Goal: Check status

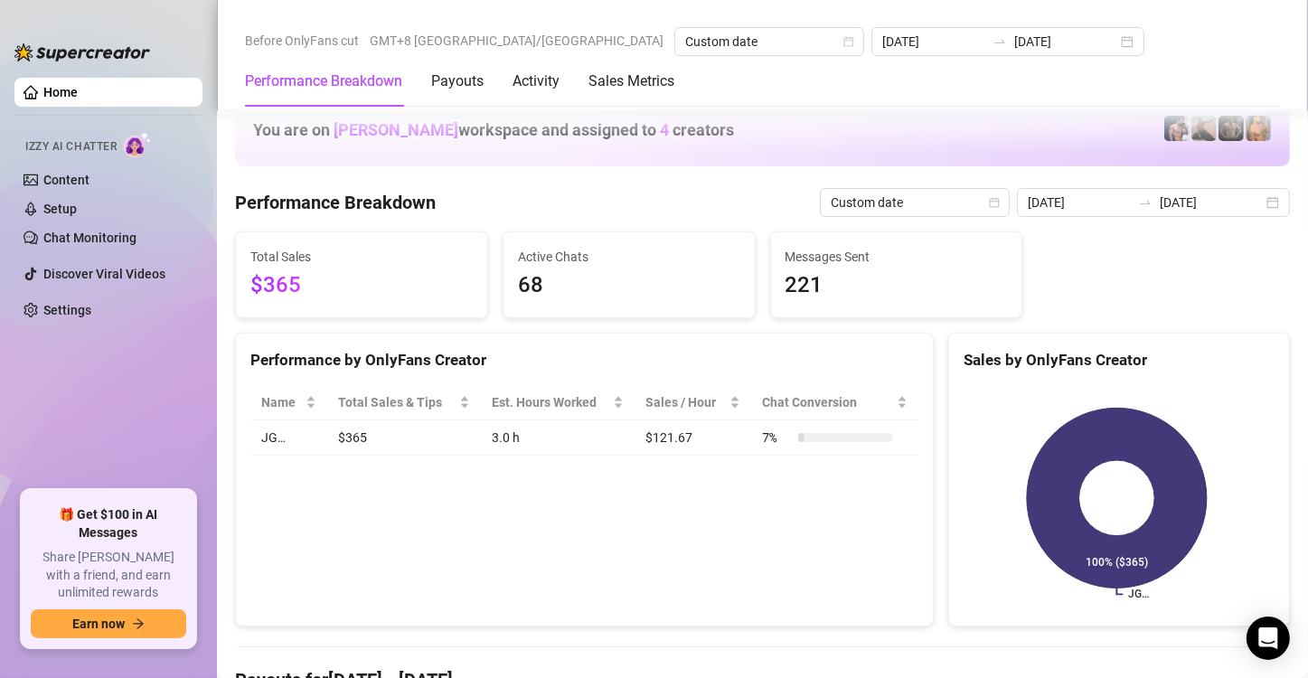
scroll to position [2296, 0]
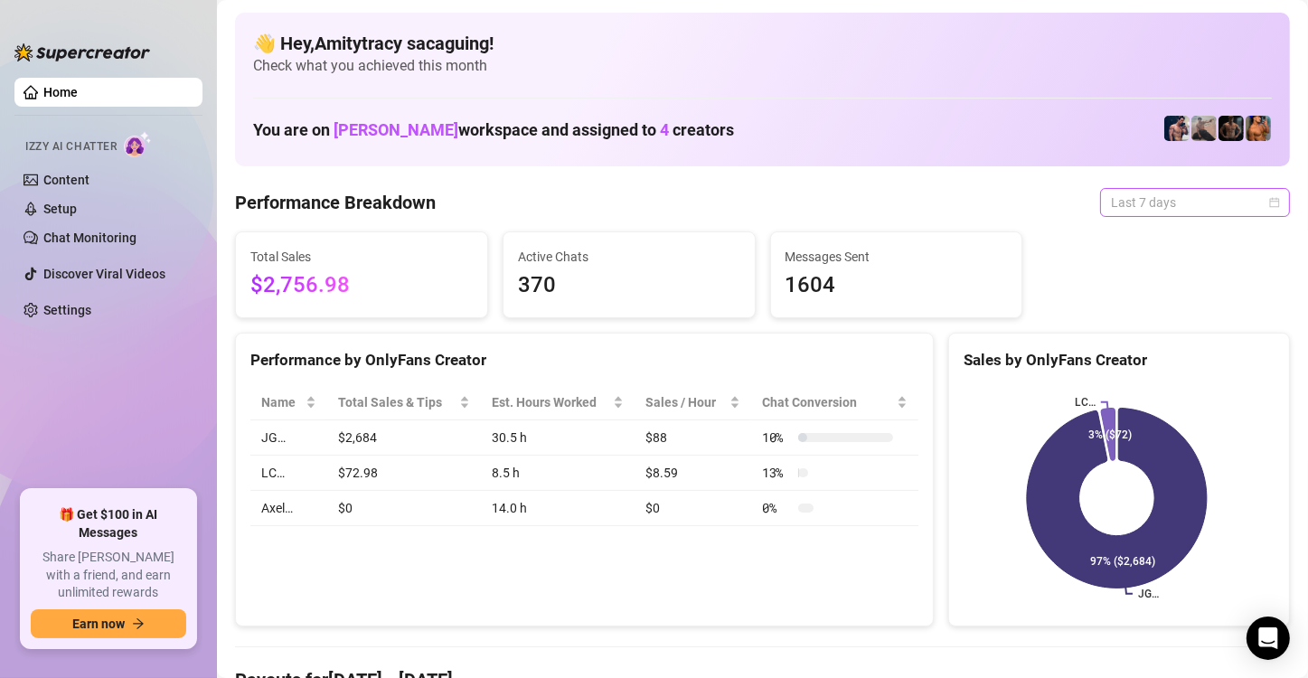
click at [1142, 200] on span "Last 7 days" at bounding box center [1195, 202] width 168 height 27
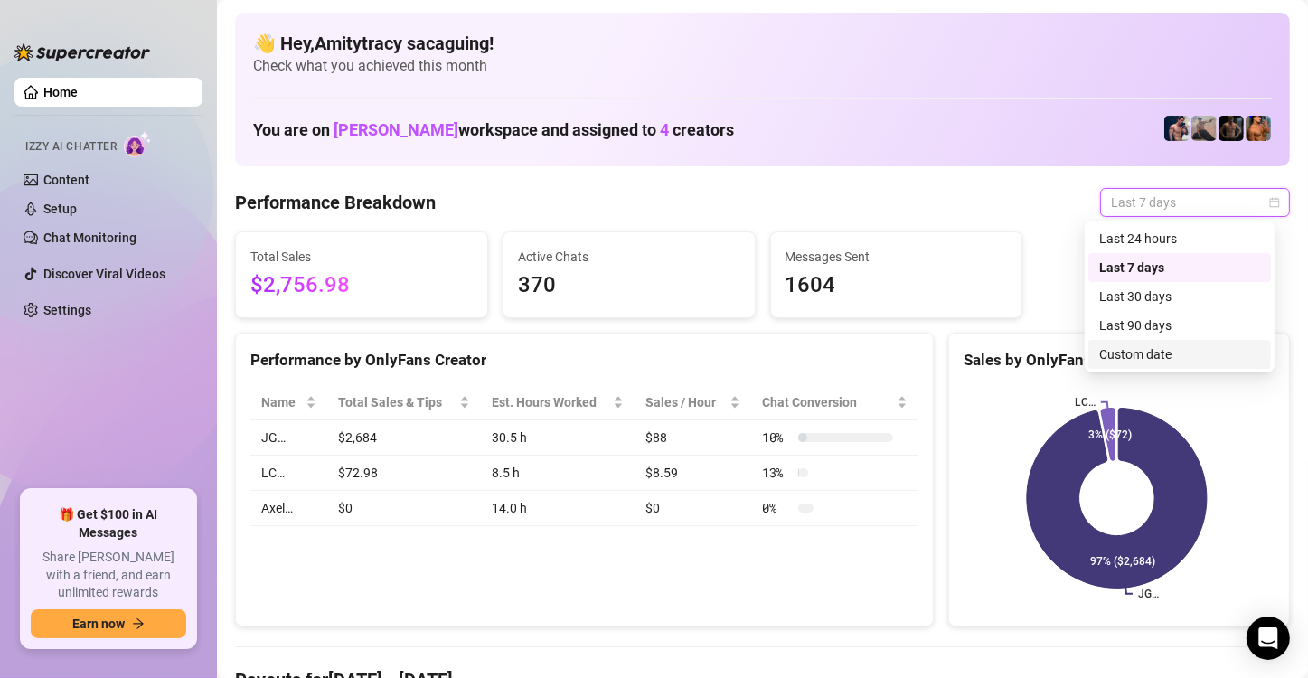
click at [1141, 348] on div "Custom date" at bounding box center [1179, 354] width 161 height 20
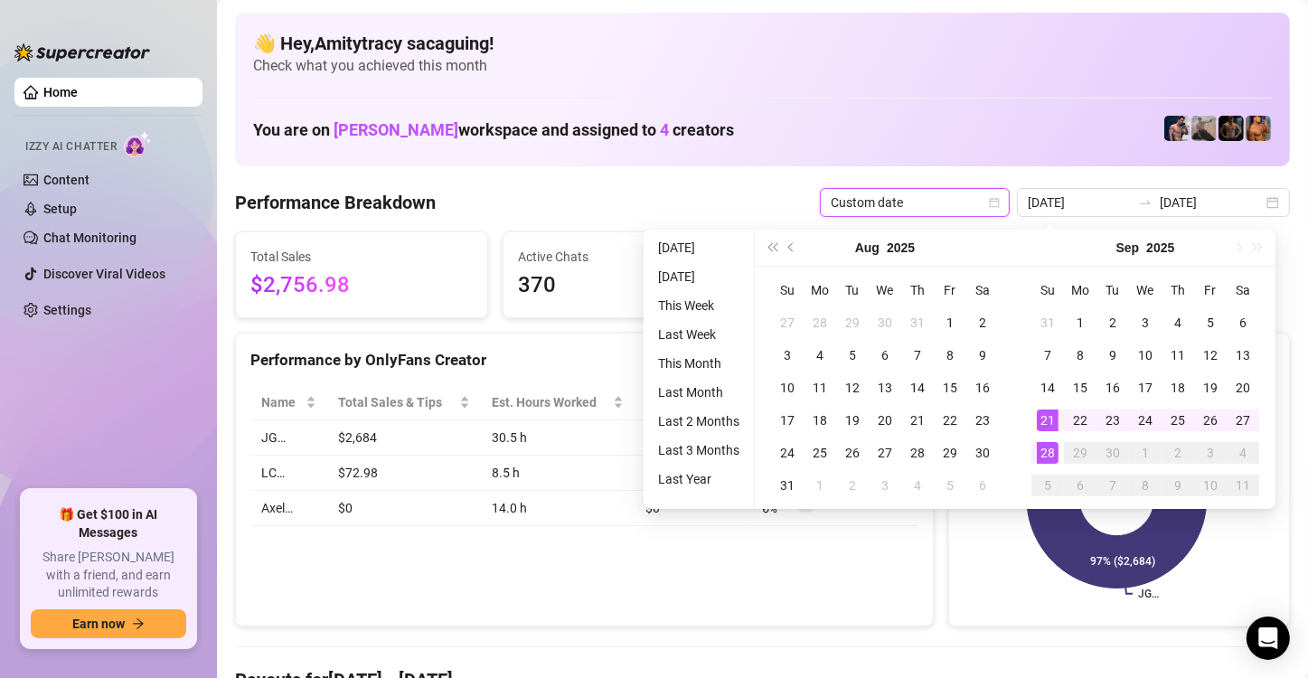
type input "[DATE]"
click at [1043, 456] on div "28" at bounding box center [1048, 453] width 22 height 22
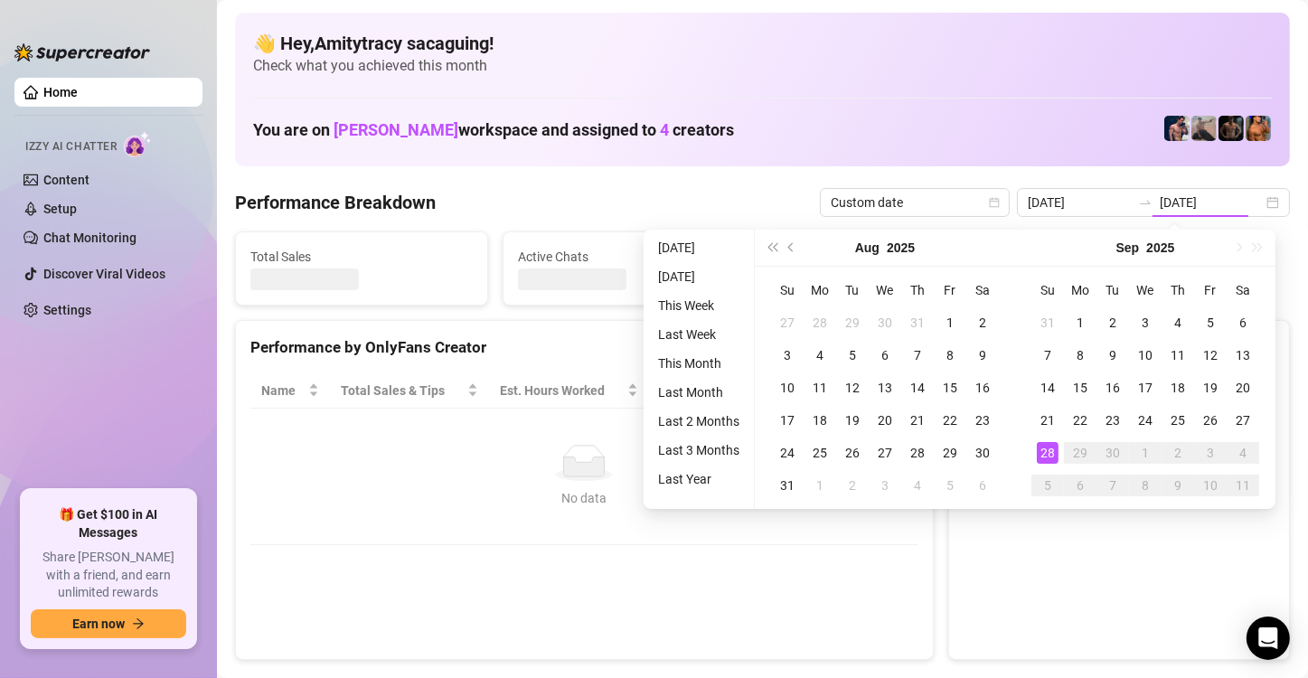
type input "[DATE]"
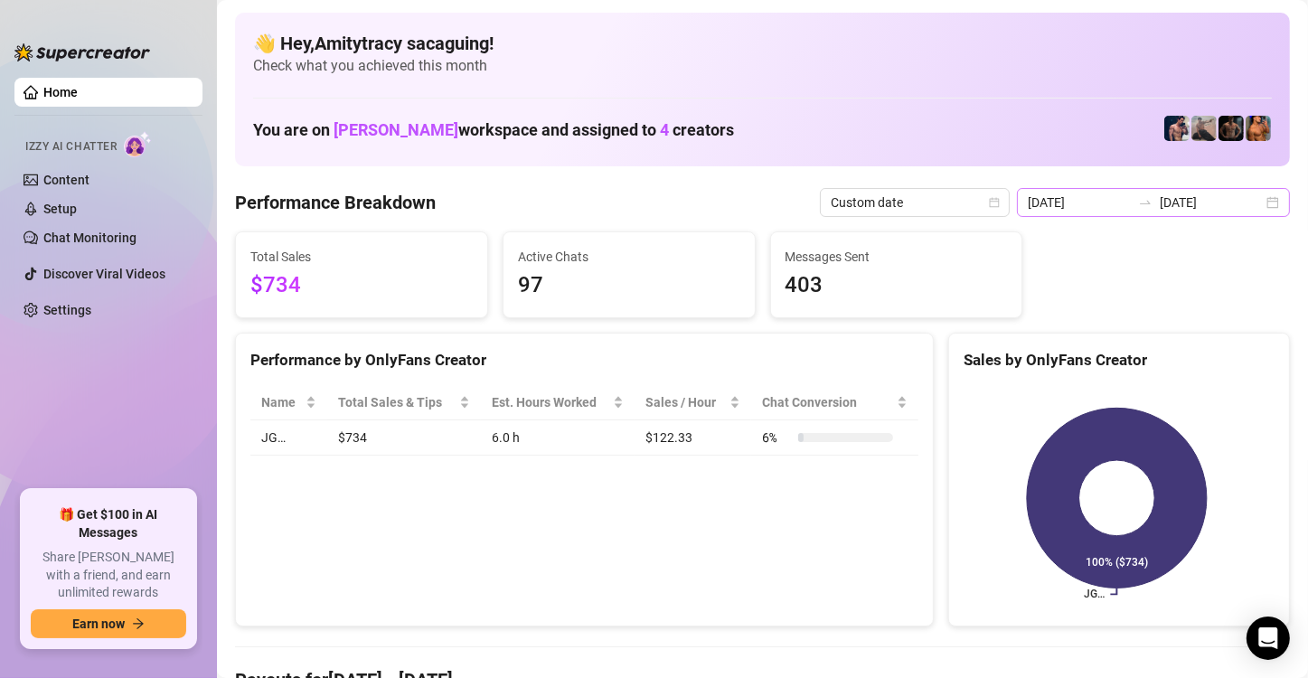
click at [1260, 195] on div "[DATE] [DATE]" at bounding box center [1153, 202] width 273 height 29
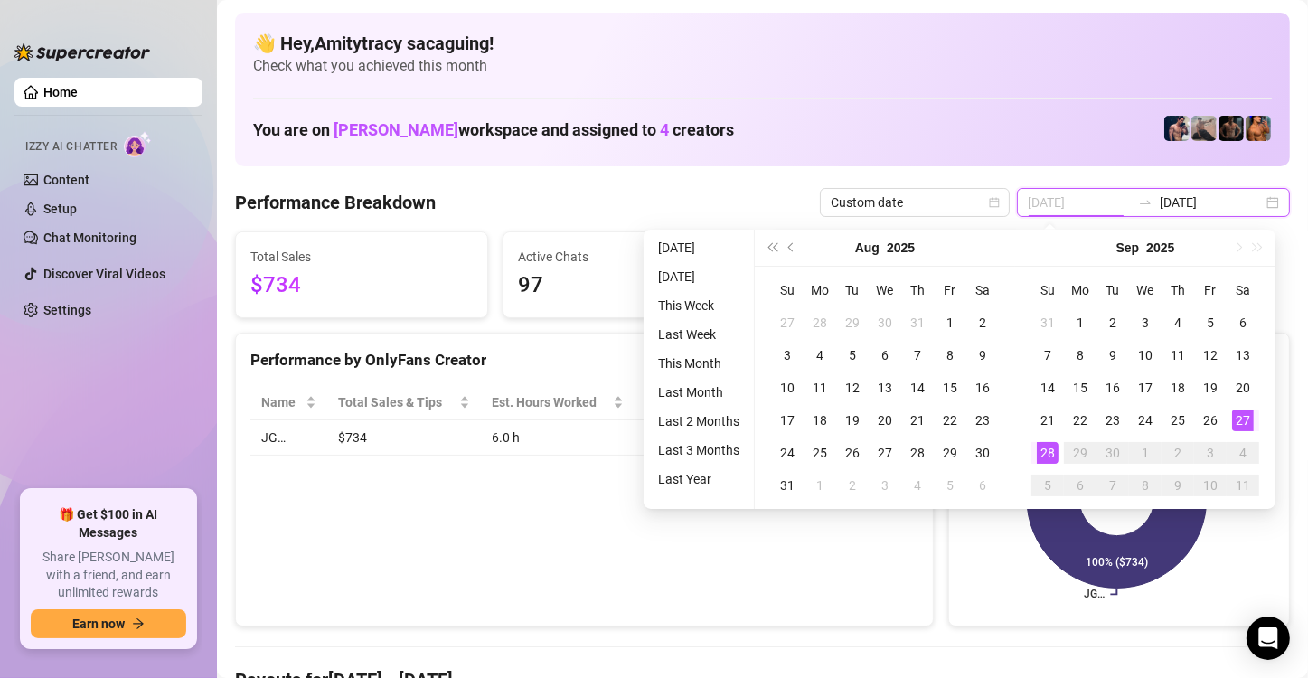
type input "[DATE]"
click at [1238, 416] on div "27" at bounding box center [1243, 420] width 22 height 22
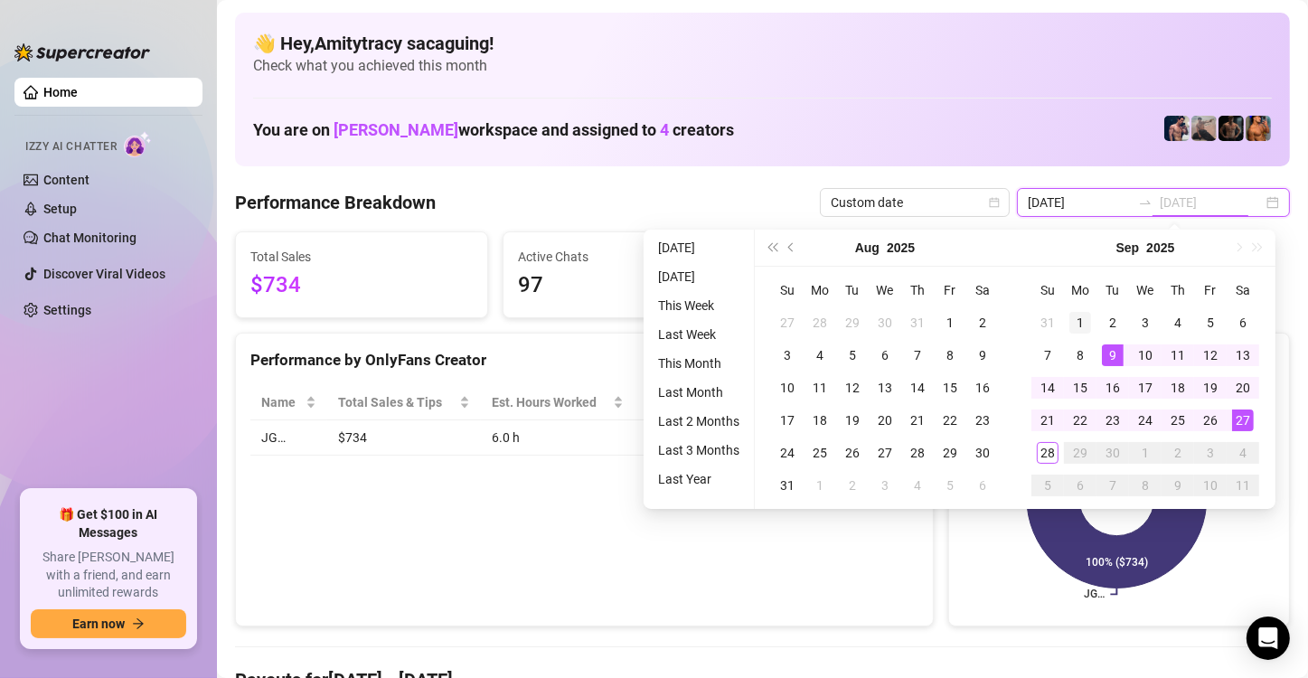
type input "[DATE]"
click at [1085, 324] on div "1" at bounding box center [1080, 323] width 22 height 22
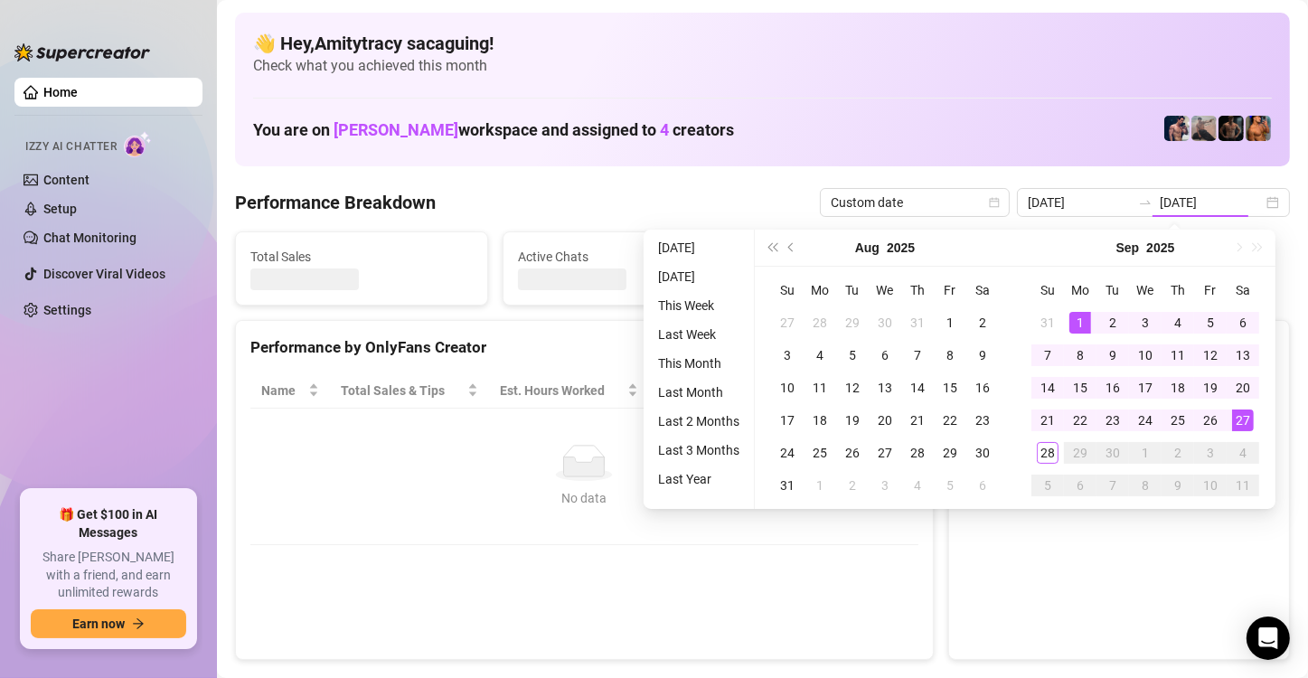
type input "[DATE]"
click at [1078, 210] on input "[DATE]" at bounding box center [1079, 203] width 103 height 20
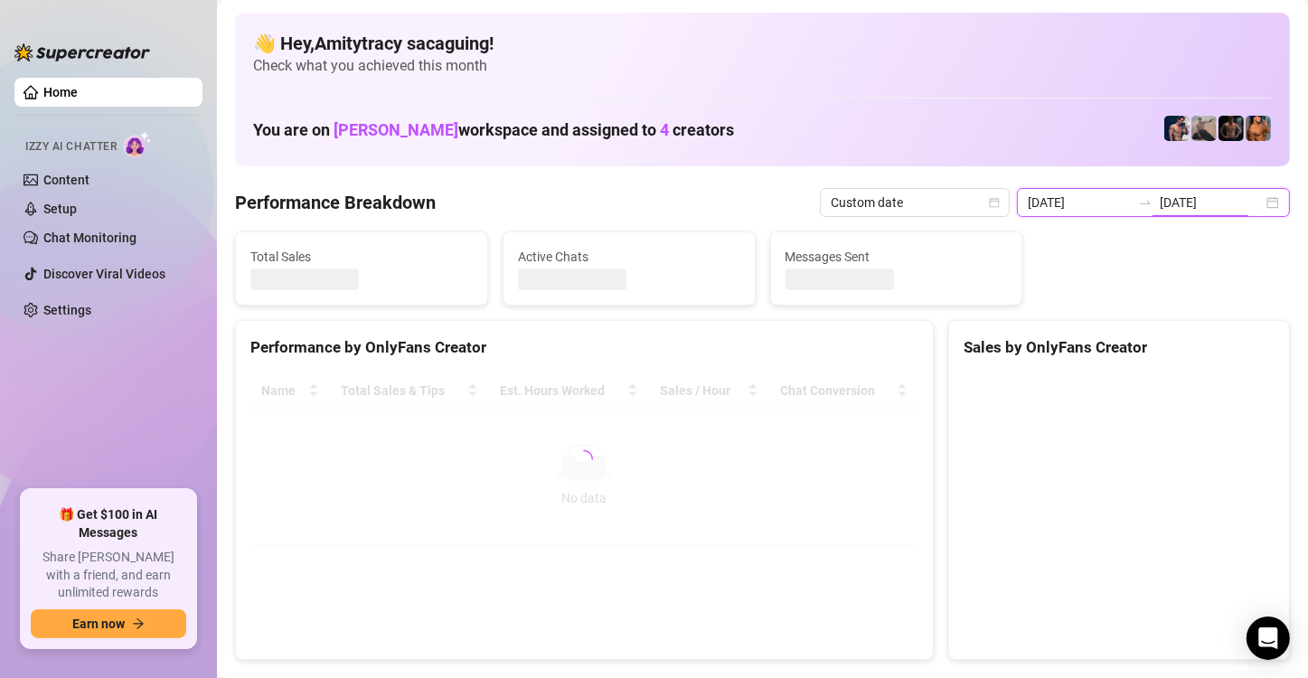
click at [1125, 211] on div "[DATE] [DATE]" at bounding box center [1153, 202] width 273 height 29
click at [1255, 200] on div "[DATE] [DATE]" at bounding box center [1153, 202] width 273 height 29
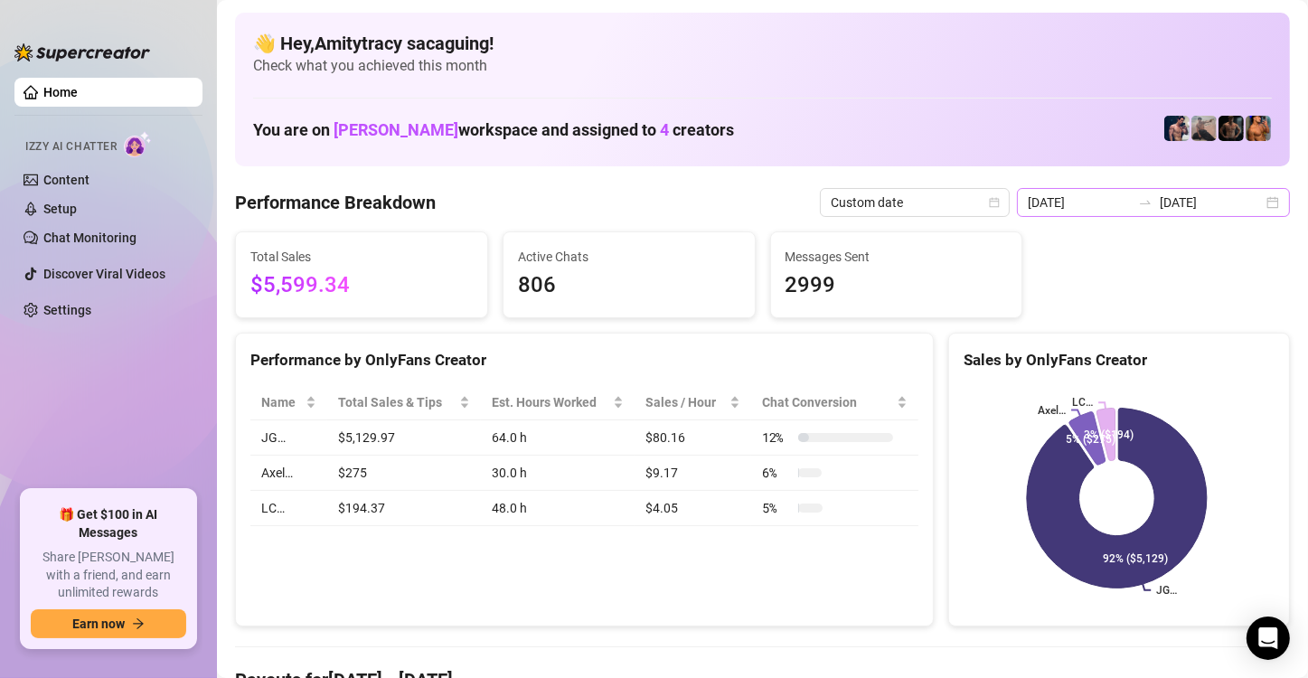
click at [1254, 204] on div "[DATE] [DATE]" at bounding box center [1153, 202] width 273 height 29
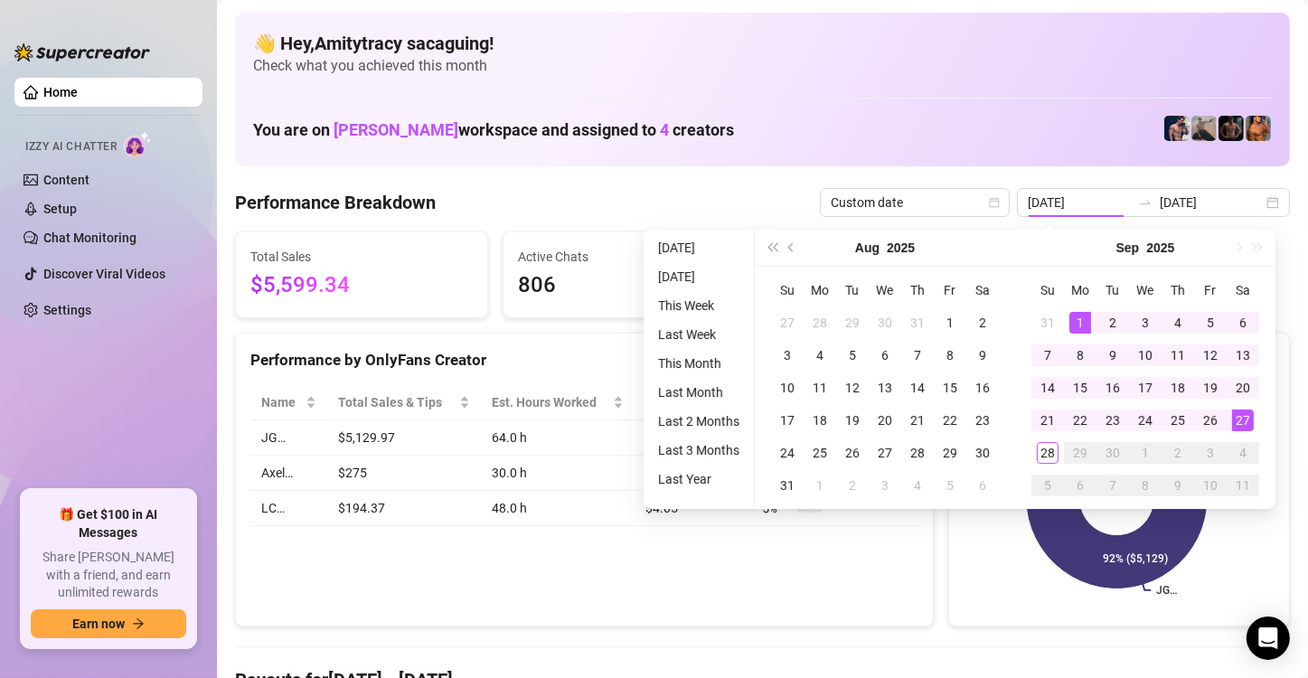
click at [1075, 319] on div "1" at bounding box center [1080, 323] width 22 height 22
click at [1049, 445] on div "28" at bounding box center [1048, 453] width 22 height 22
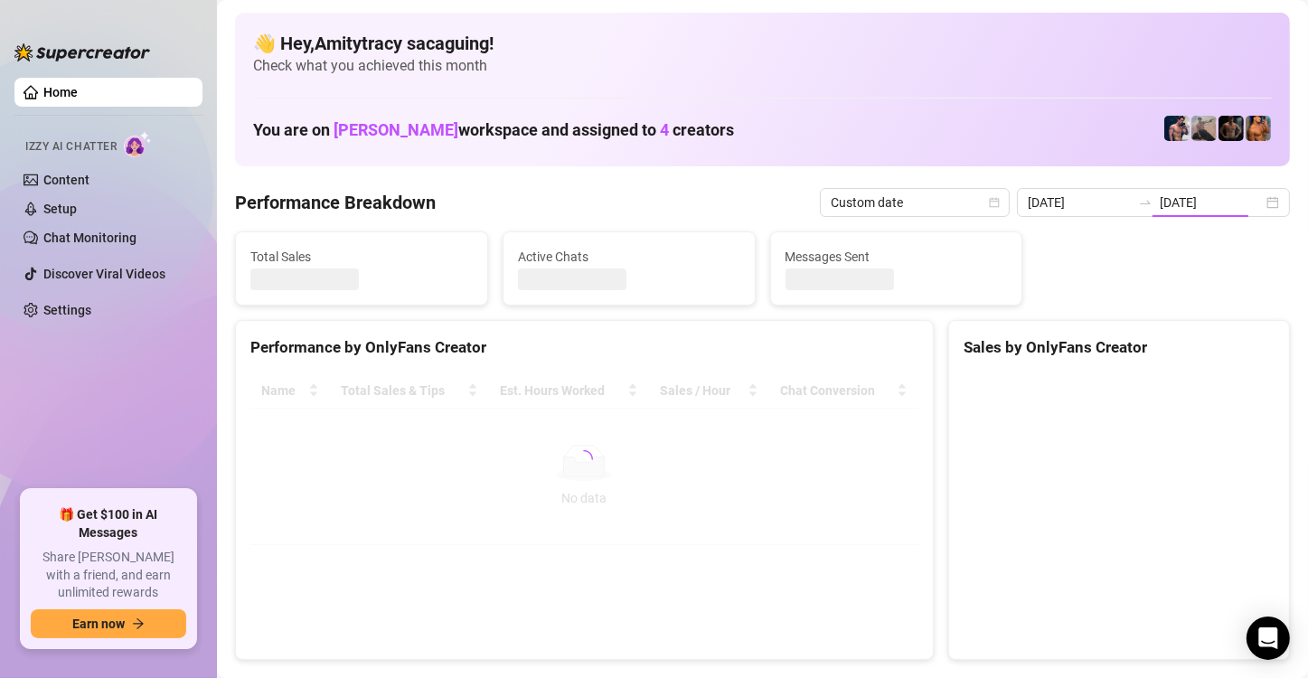
type input "[DATE]"
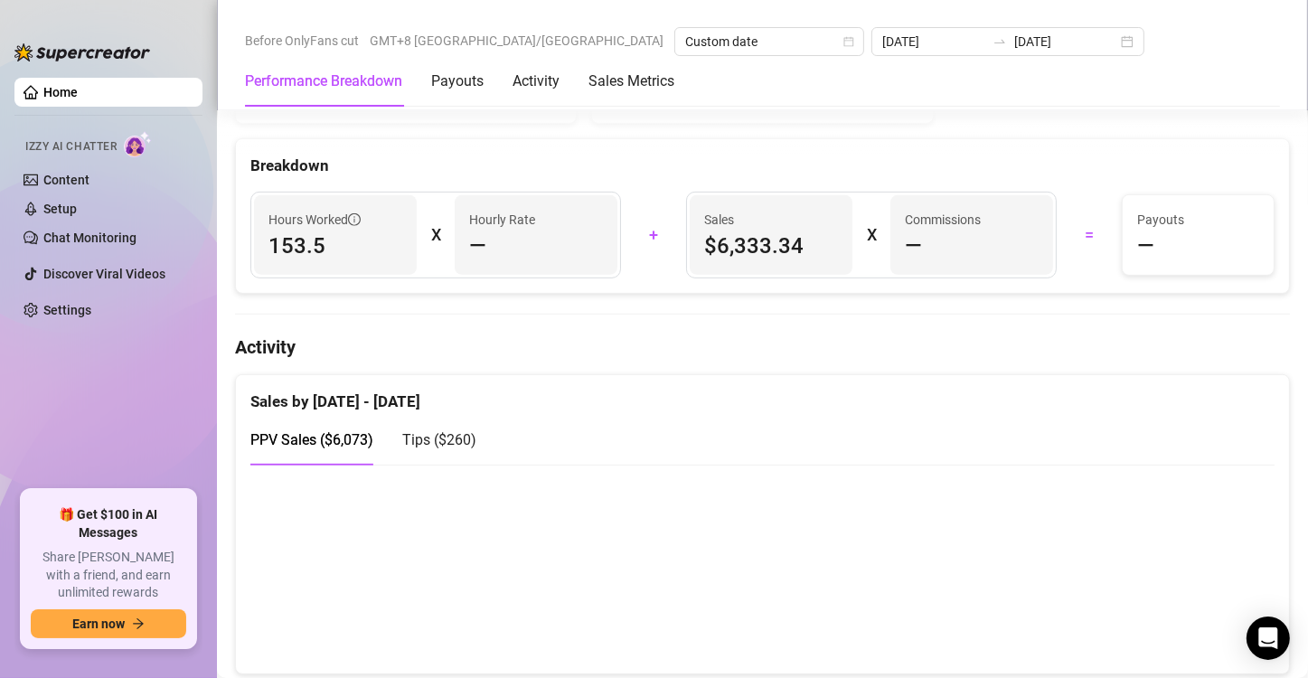
scroll to position [785, 0]
